Goal: Find contact information: Find contact information

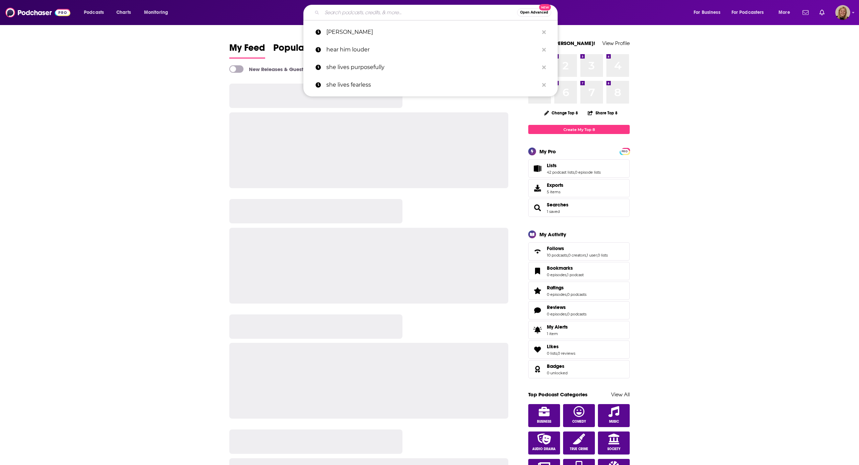
click at [346, 13] on input "Search podcasts, credits, & more..." at bounding box center [419, 12] width 195 height 11
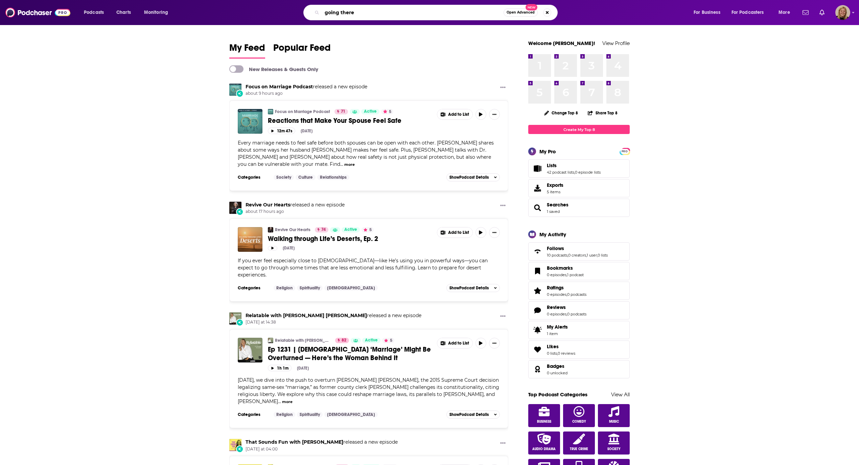
type input "going there"
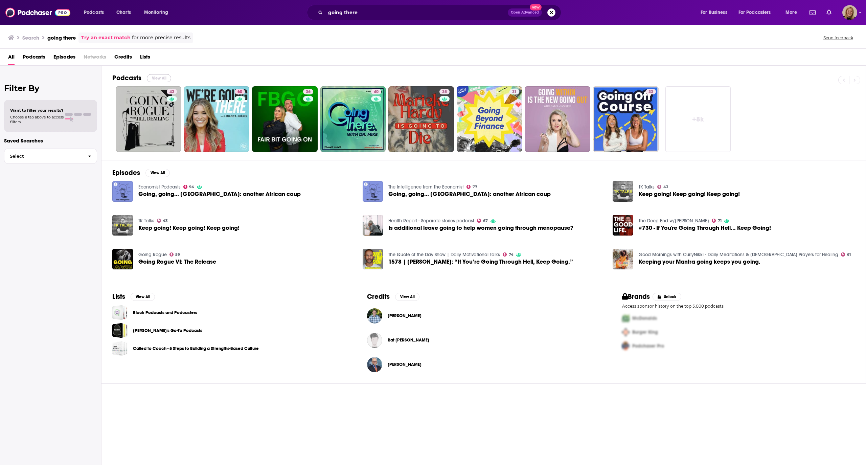
click at [150, 79] on button "View All" at bounding box center [159, 78] width 24 height 8
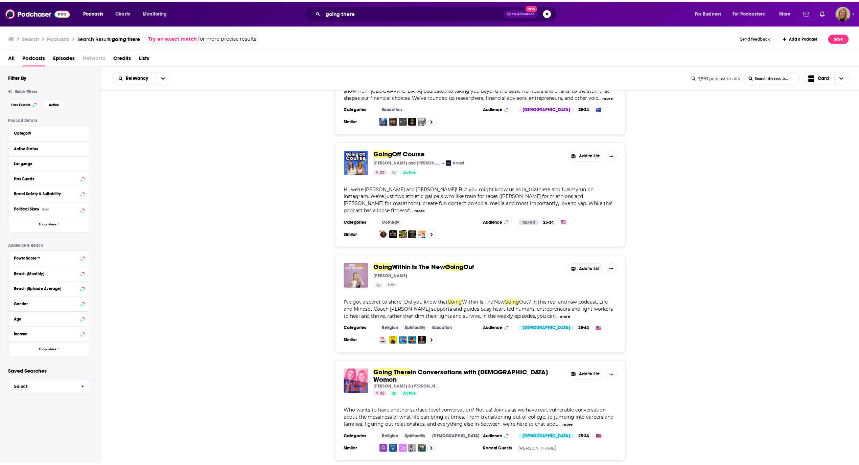
scroll to position [631, 0]
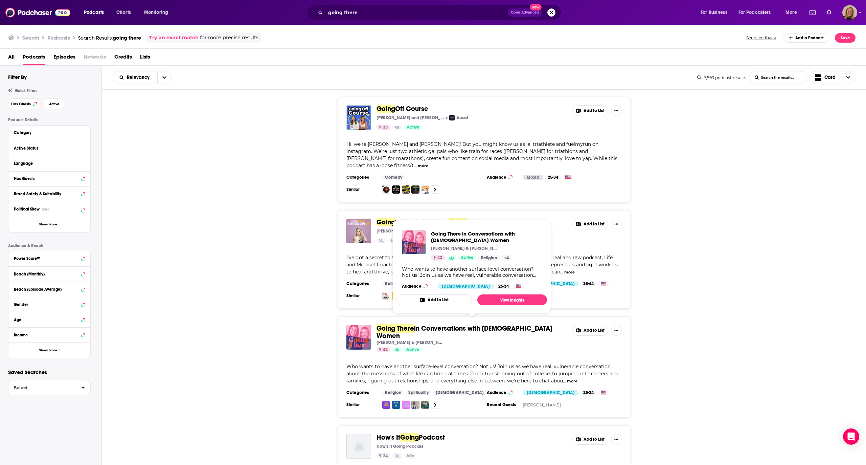
click at [430, 324] on span "in Conversations with [DEMOGRAPHIC_DATA] Women" at bounding box center [465, 332] width 176 height 16
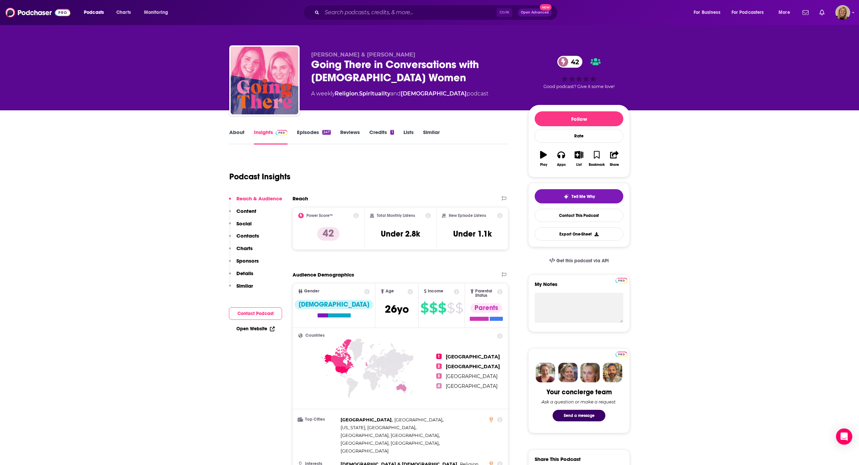
click at [262, 309] on button "Contact Podcast" at bounding box center [255, 313] width 53 height 13
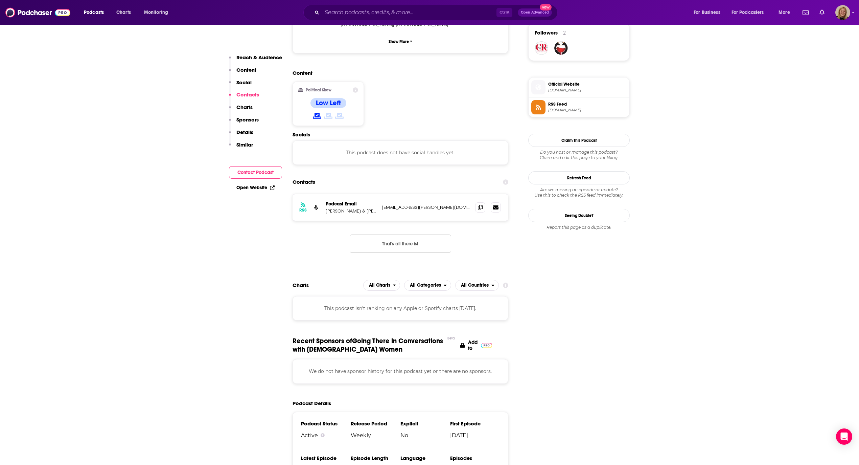
scroll to position [536, 0]
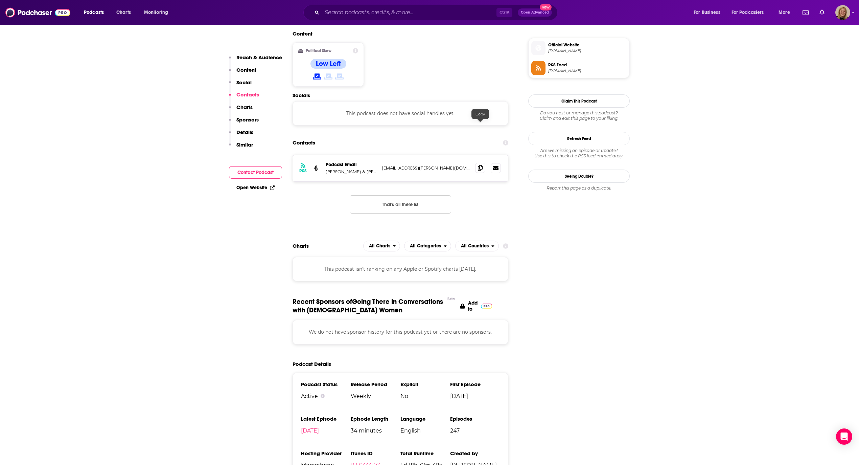
click at [478, 165] on icon at bounding box center [480, 167] width 5 height 5
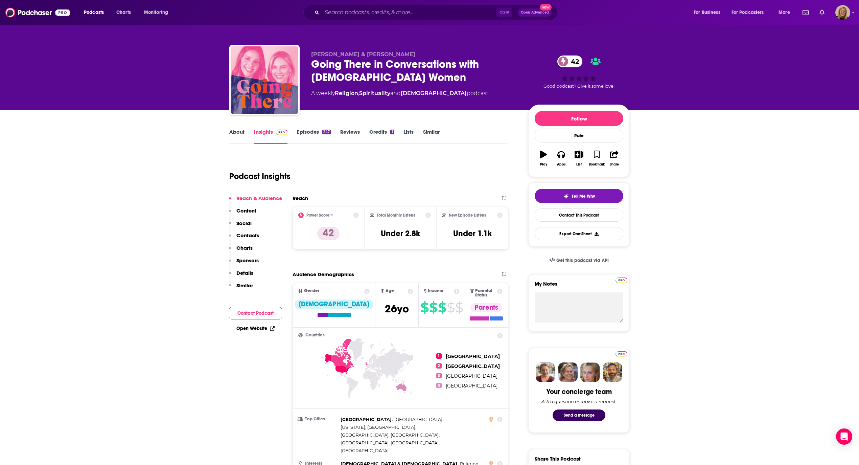
scroll to position [0, 0]
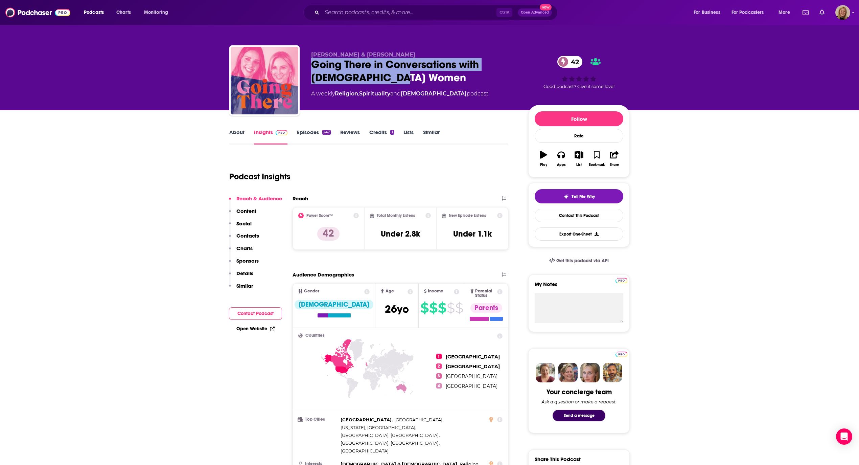
drag, startPoint x: 406, startPoint y: 80, endPoint x: 311, endPoint y: 64, distance: 96.1
click at [311, 64] on div "Going There in Conversations with [DEMOGRAPHIC_DATA] Women 42" at bounding box center [414, 71] width 206 height 26
copy h2 "Going There in Conversations with [DEMOGRAPHIC_DATA] Women"
click at [345, 14] on input "Search podcasts, credits, & more..." at bounding box center [409, 12] width 175 height 11
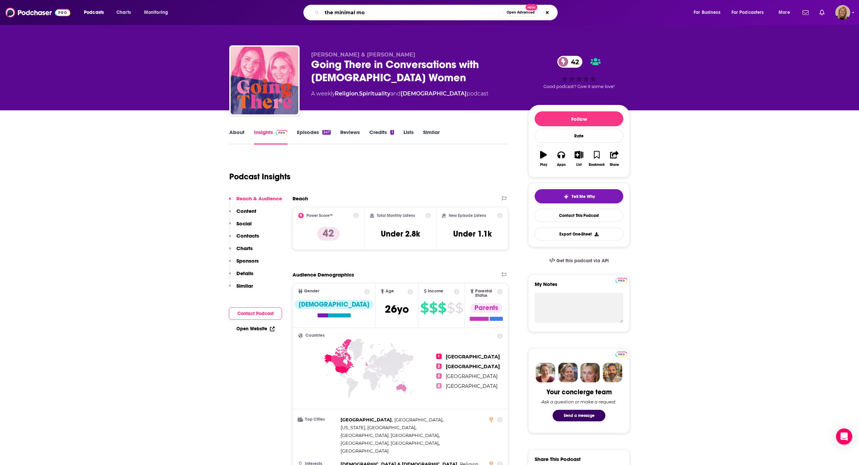
type input "the minimal mom"
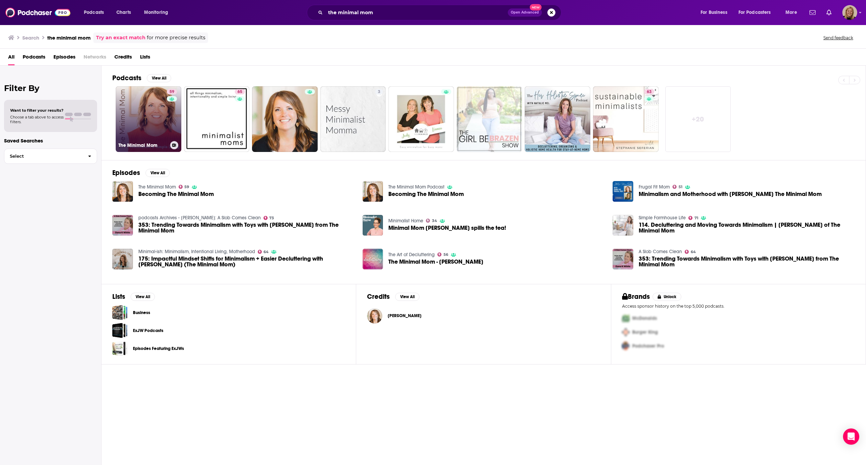
click at [157, 113] on link "59 The Minimal Mom" at bounding box center [149, 119] width 66 height 66
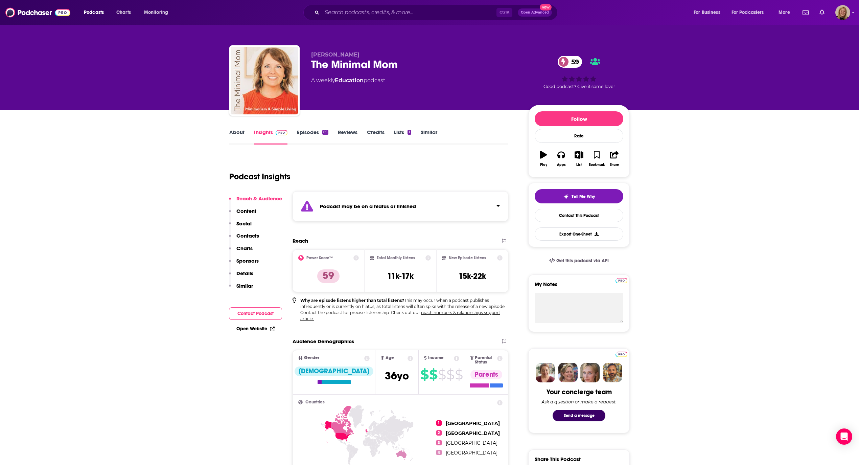
click at [356, 201] on div "Podcast may be on a hiatus or finished" at bounding box center [401, 206] width 216 height 30
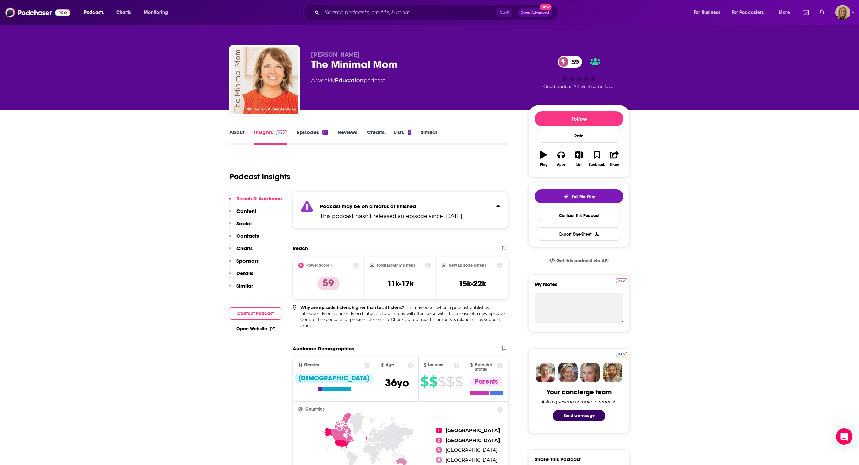
click at [321, 131] on link "Episodes 65" at bounding box center [312, 137] width 31 height 16
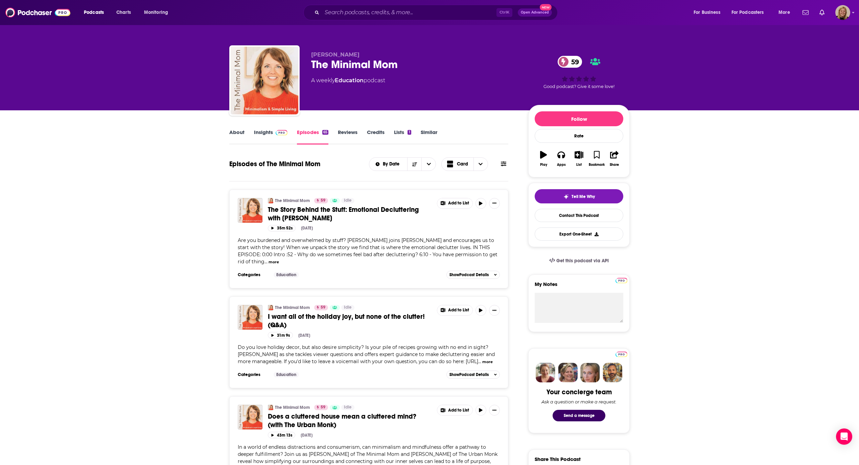
click at [240, 134] on link "About" at bounding box center [236, 137] width 15 height 16
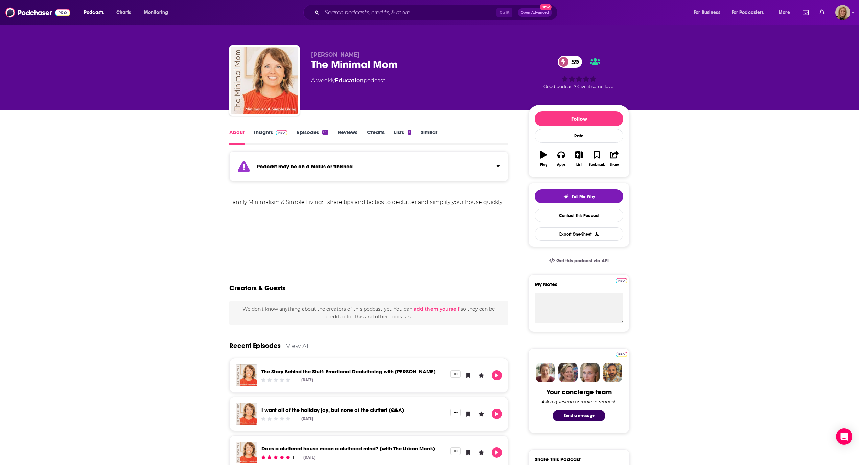
click at [261, 131] on link "Insights" at bounding box center [270, 137] width 33 height 16
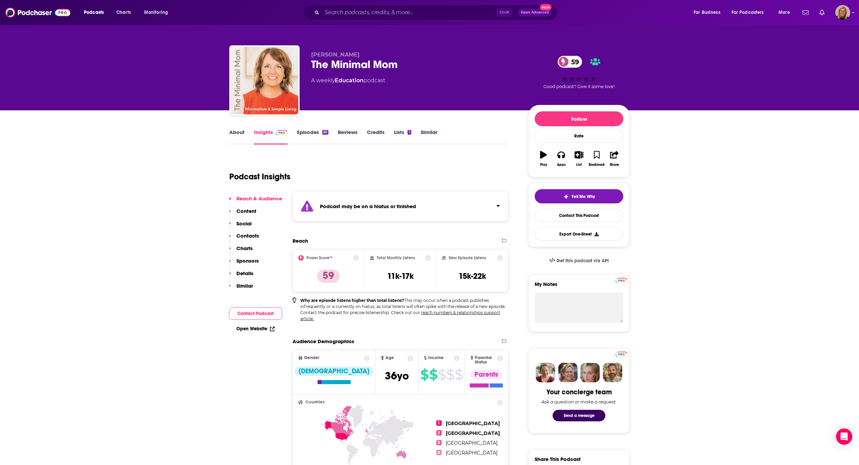
click at [265, 316] on button "Contact Podcast" at bounding box center [255, 313] width 53 height 13
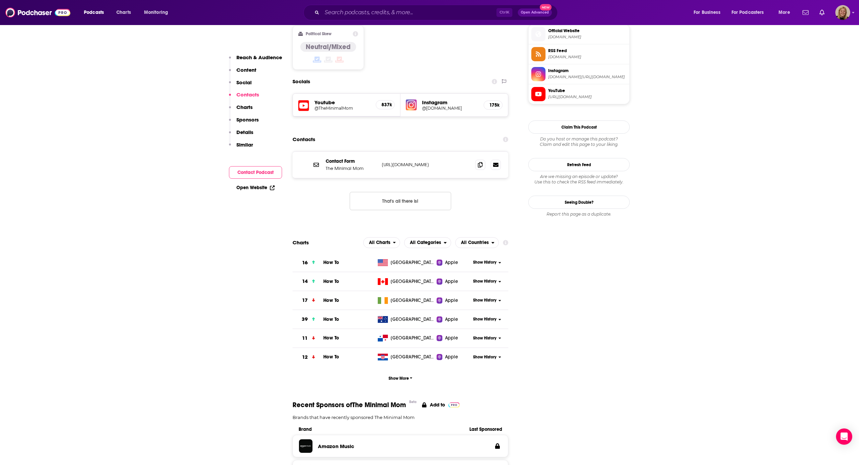
scroll to position [624, 0]
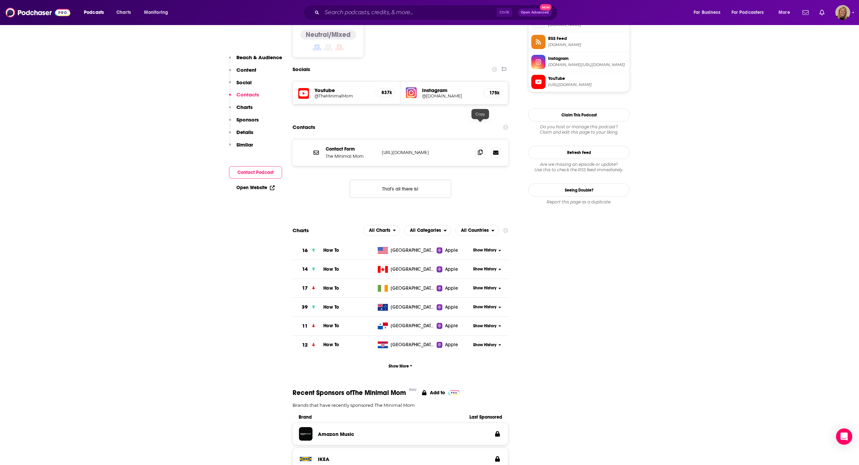
click at [478, 150] on icon at bounding box center [480, 152] width 5 height 5
